Goal: Check status: Check status

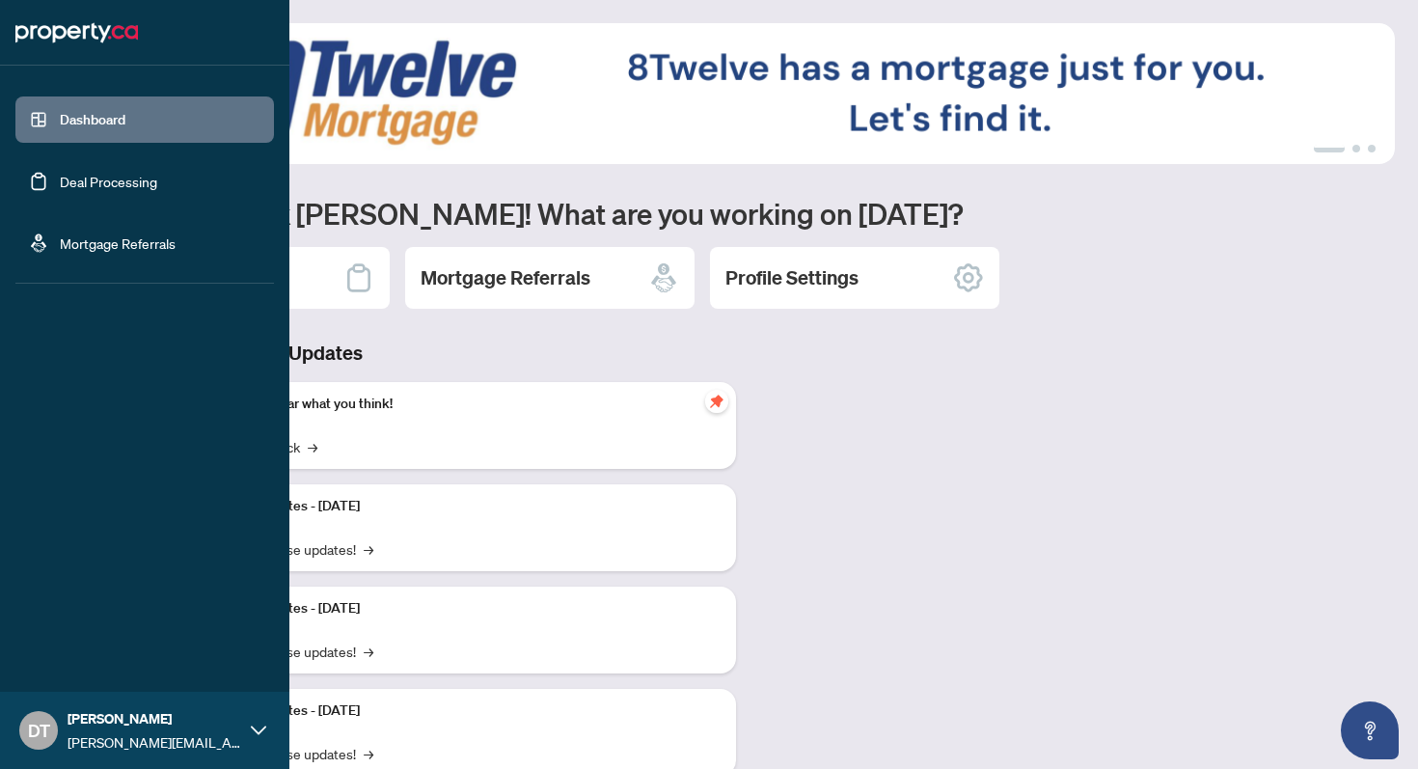
click at [60, 174] on link "Deal Processing" at bounding box center [108, 181] width 97 height 17
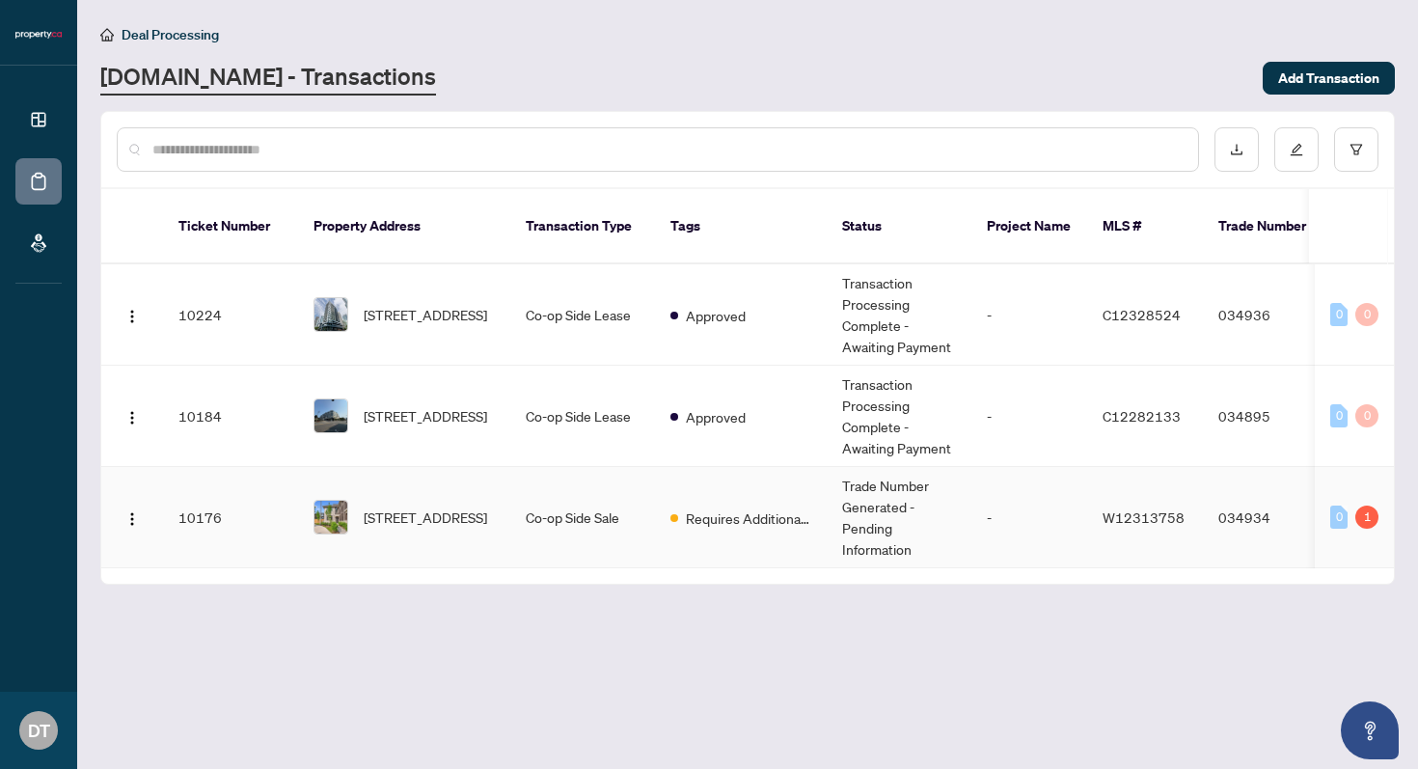
click at [1002, 497] on td "-" at bounding box center [1029, 517] width 116 height 101
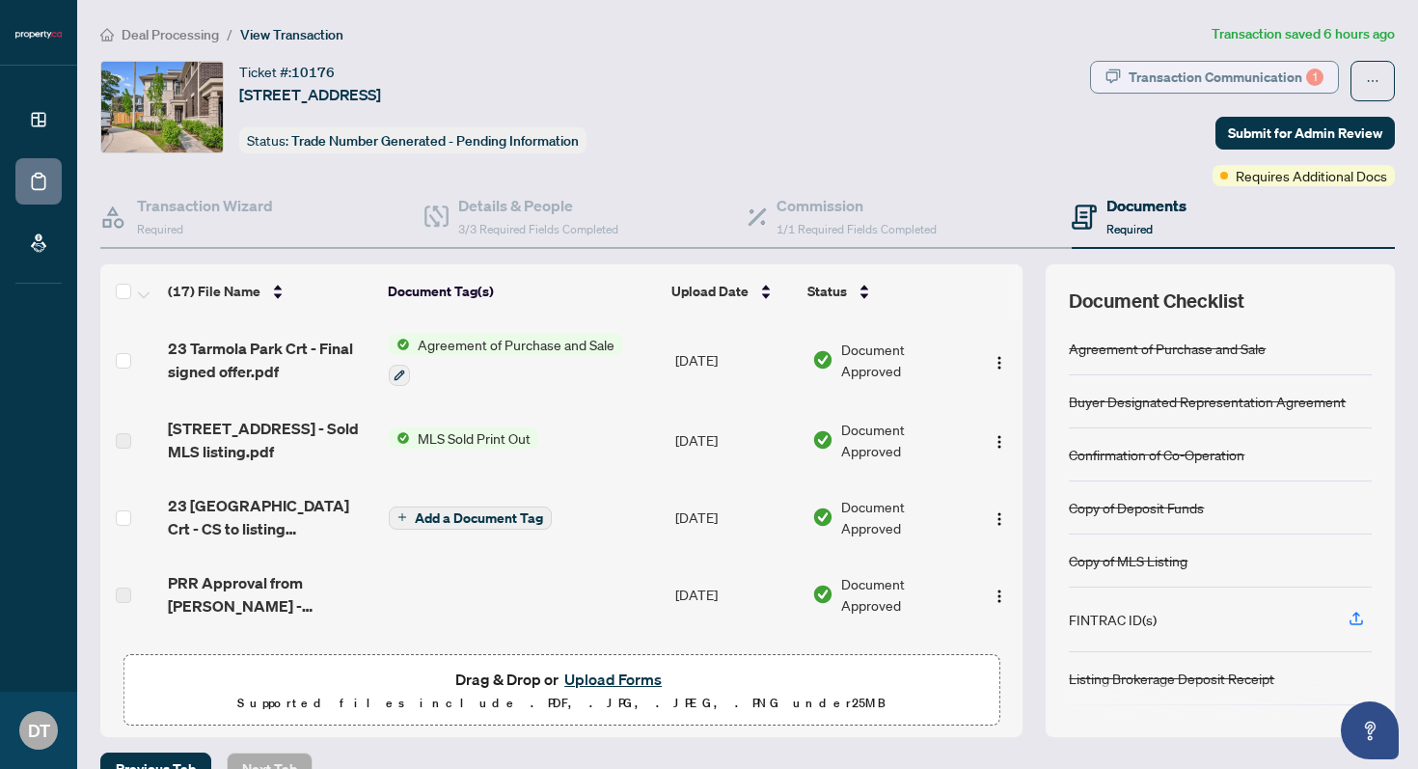
click at [1226, 76] on div "Transaction Communication 1" at bounding box center [1226, 77] width 195 height 31
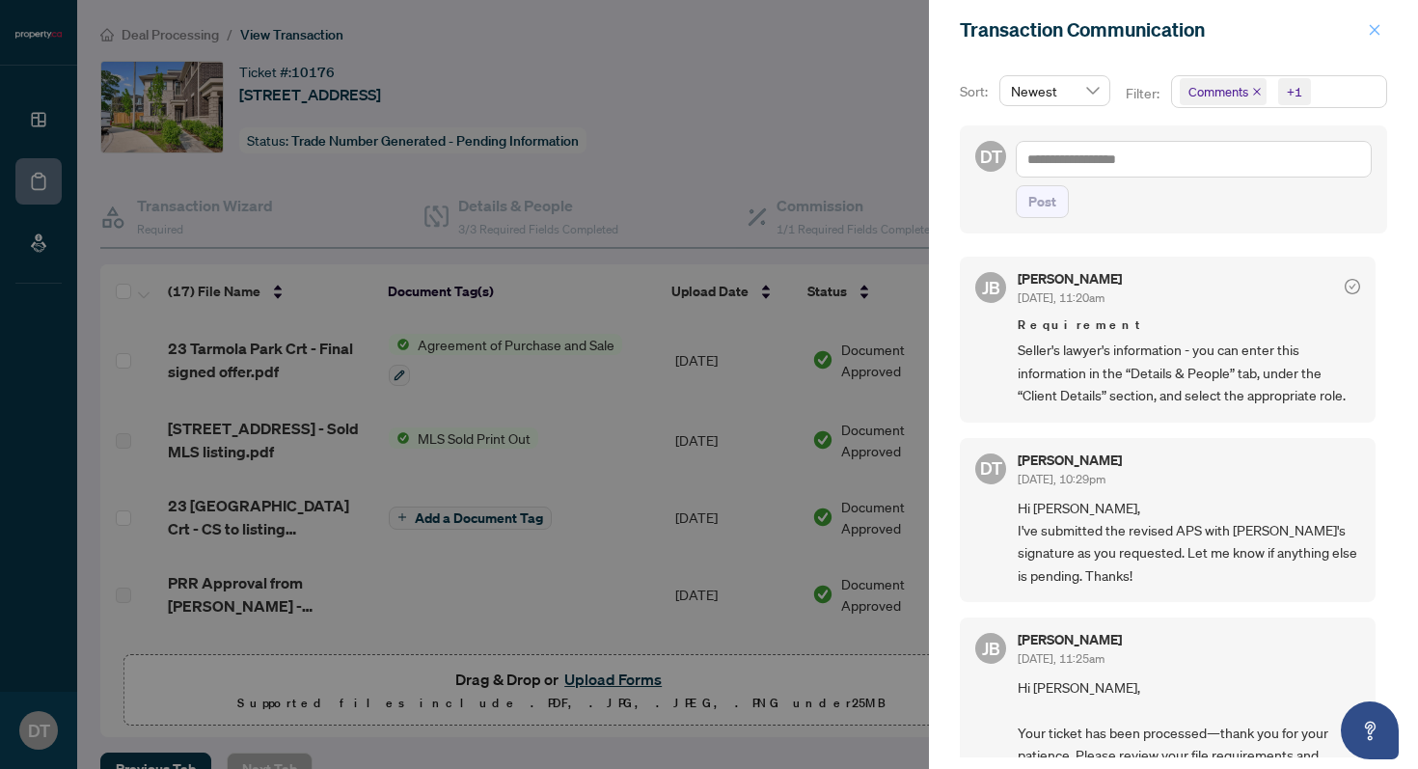
click at [1370, 31] on icon "close" at bounding box center [1375, 30] width 14 height 14
